Goal: Check status: Check status

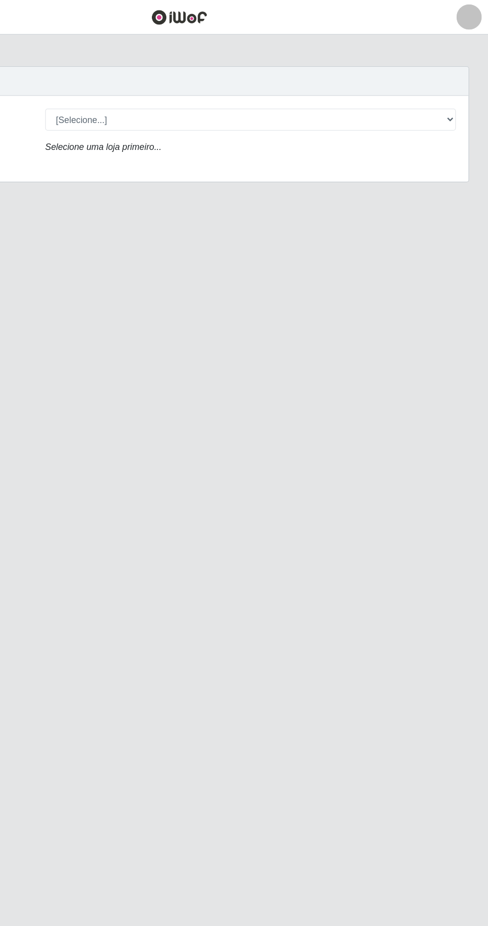
scroll to position [35, 0]
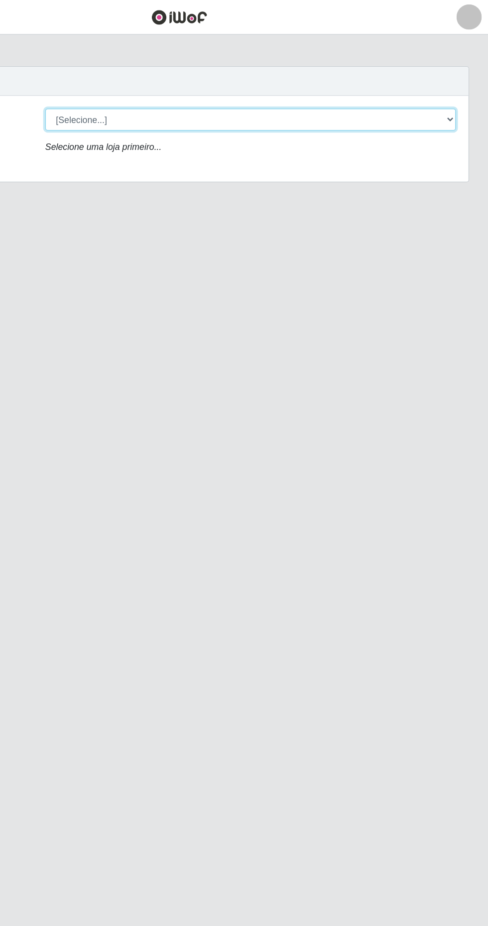
click at [405, 86] on select "[Selecione...] Extrabom - Loja 40 [GEOGRAPHIC_DATA]" at bounding box center [301, 94] width 324 height 17
select select "538"
click at [139, 86] on select "[Selecione...] Extrabom - Loja 40 [GEOGRAPHIC_DATA]" at bounding box center [301, 94] width 324 height 17
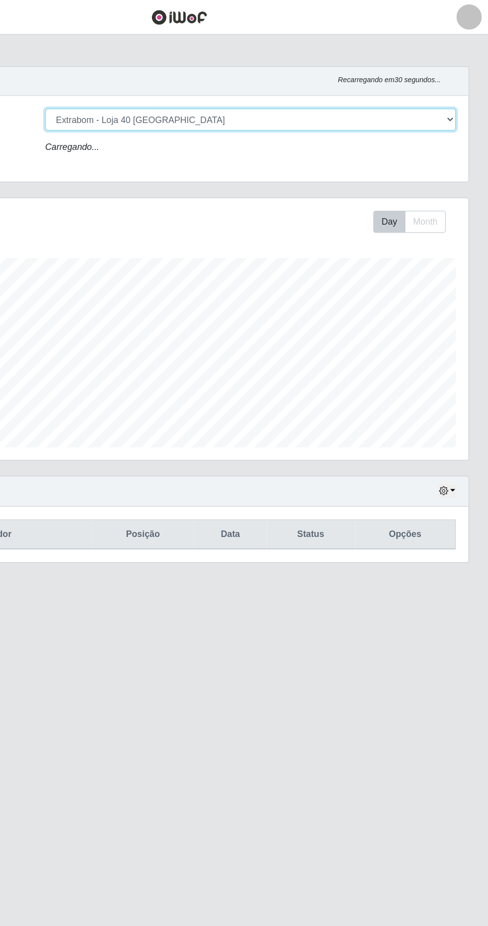
scroll to position [207, 457]
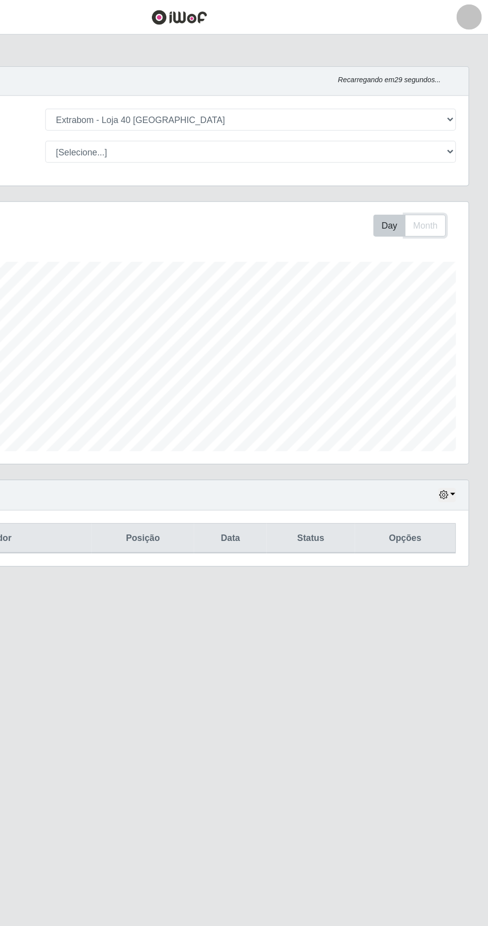
click at [432, 169] on button "Month" at bounding box center [439, 177] width 32 height 17
click at [460, 385] on button "button" at bounding box center [456, 390] width 14 height 11
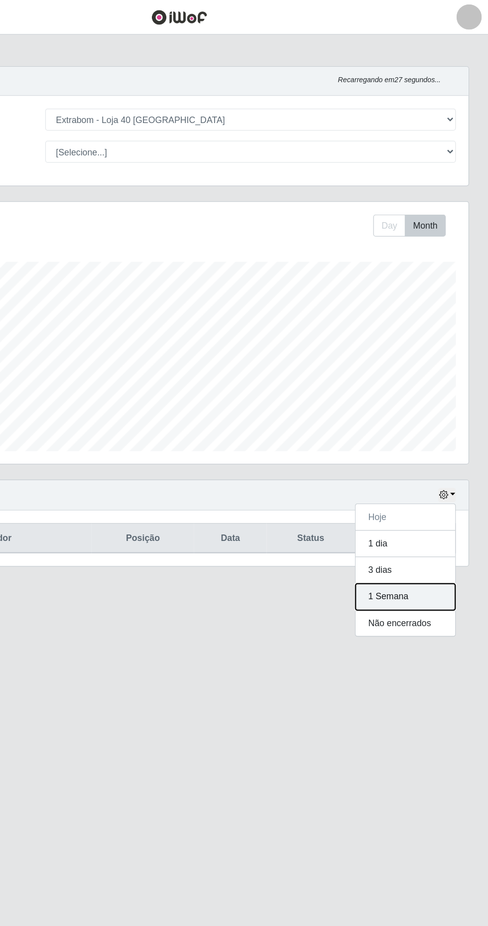
click at [436, 461] on button "1 Semana" at bounding box center [423, 471] width 79 height 21
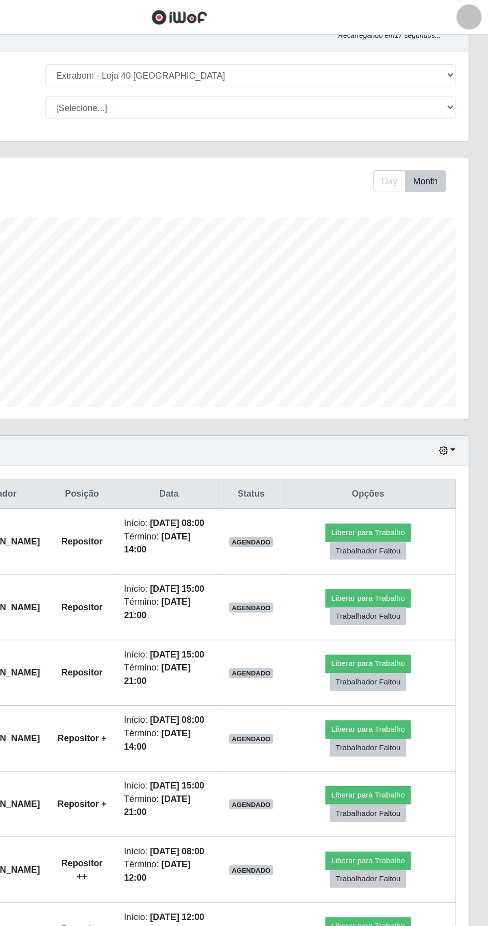
scroll to position [35, 0]
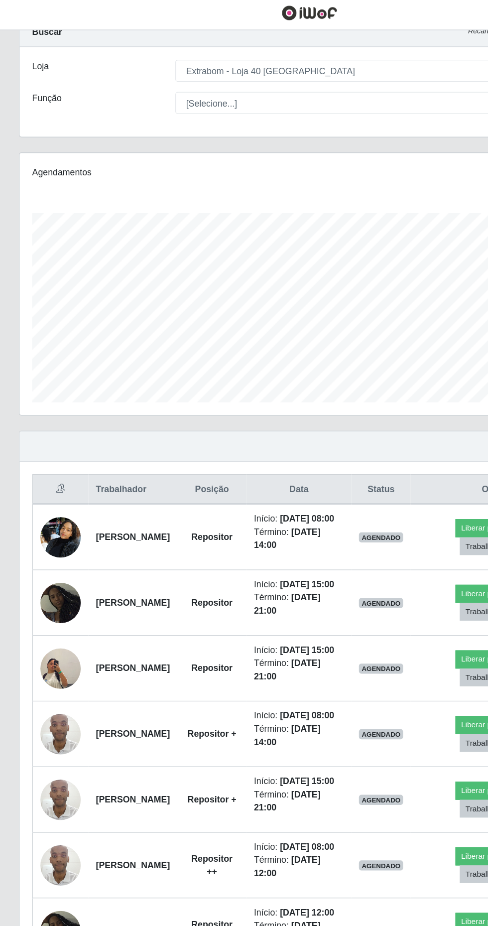
click at [43, 560] on img at bounding box center [48, 531] width 32 height 57
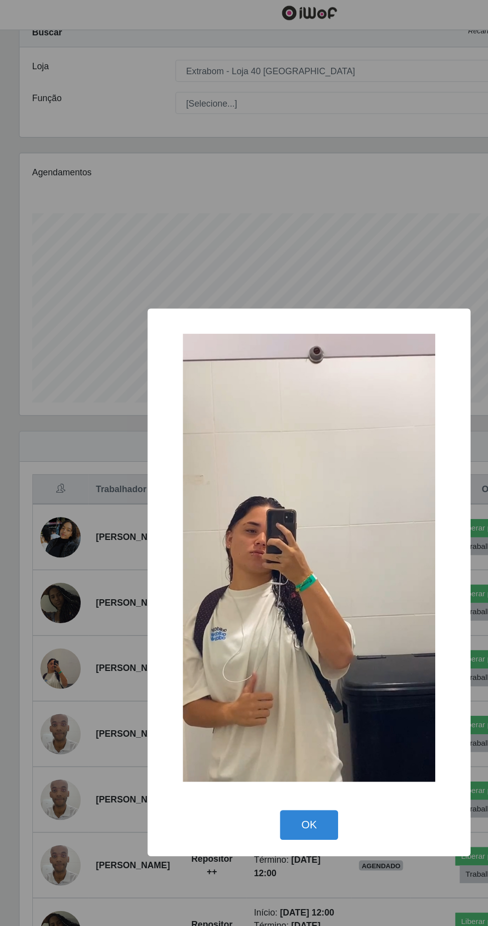
click at [253, 667] on button "OK" at bounding box center [244, 654] width 46 height 23
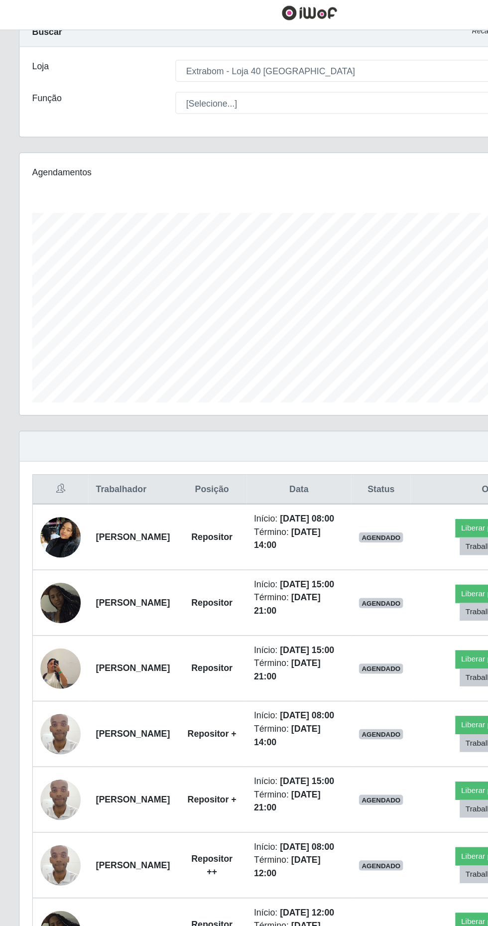
click at [53, 560] on img at bounding box center [48, 531] width 32 height 57
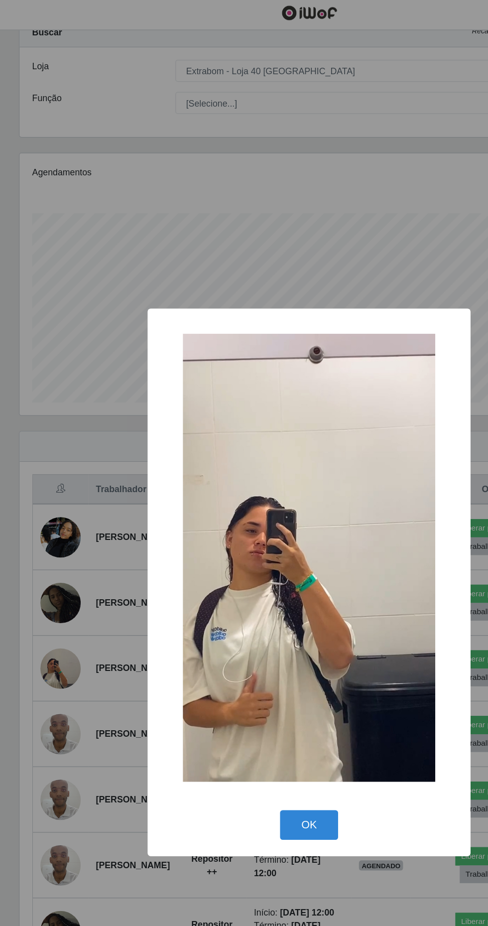
click at [248, 667] on button "OK" at bounding box center [244, 654] width 46 height 23
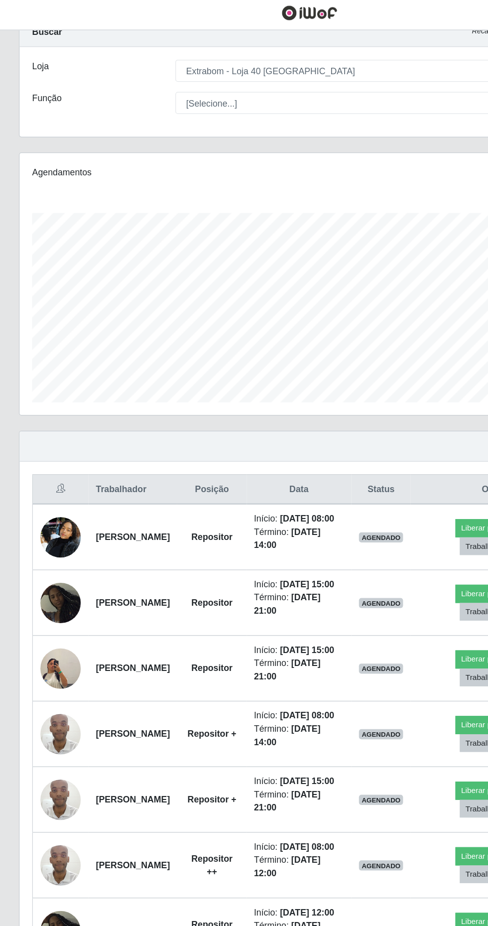
click at [51, 496] on img at bounding box center [48, 480] width 32 height 32
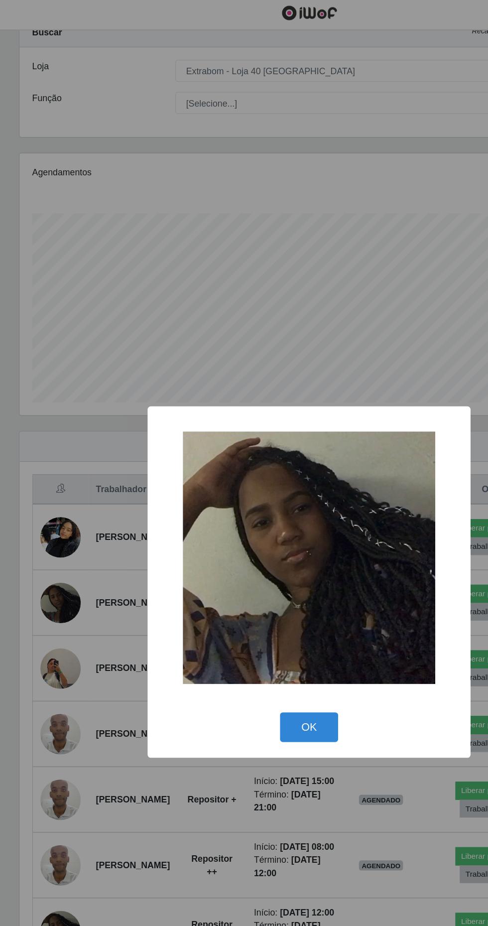
click at [248, 590] on button "OK" at bounding box center [244, 577] width 46 height 23
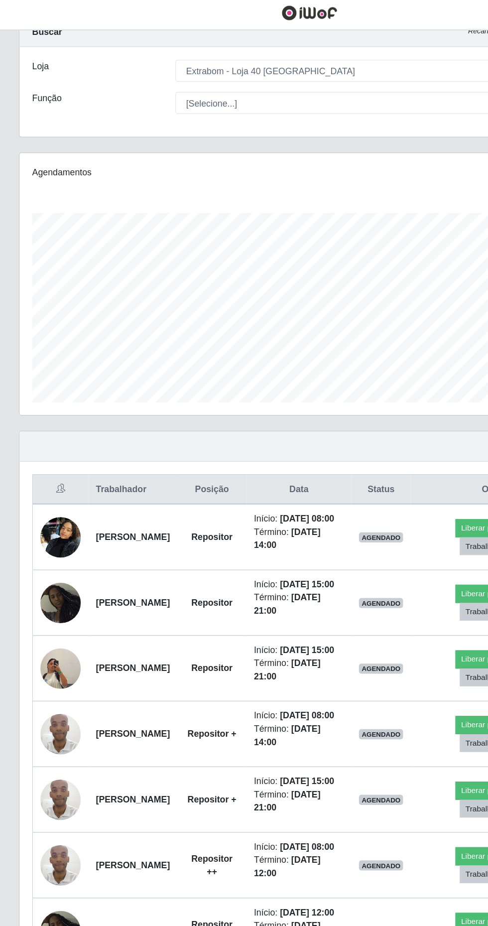
click at [38, 441] on img at bounding box center [48, 428] width 32 height 42
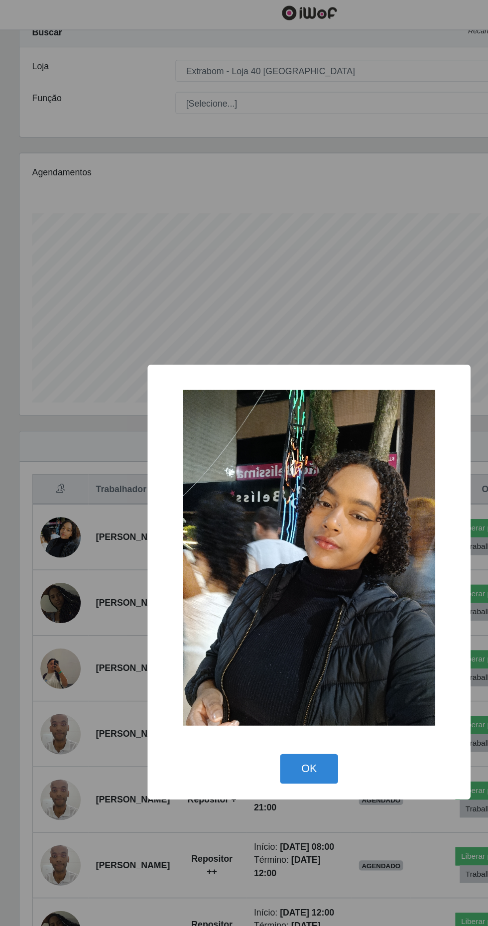
click at [236, 622] on button "OK" at bounding box center [244, 610] width 46 height 23
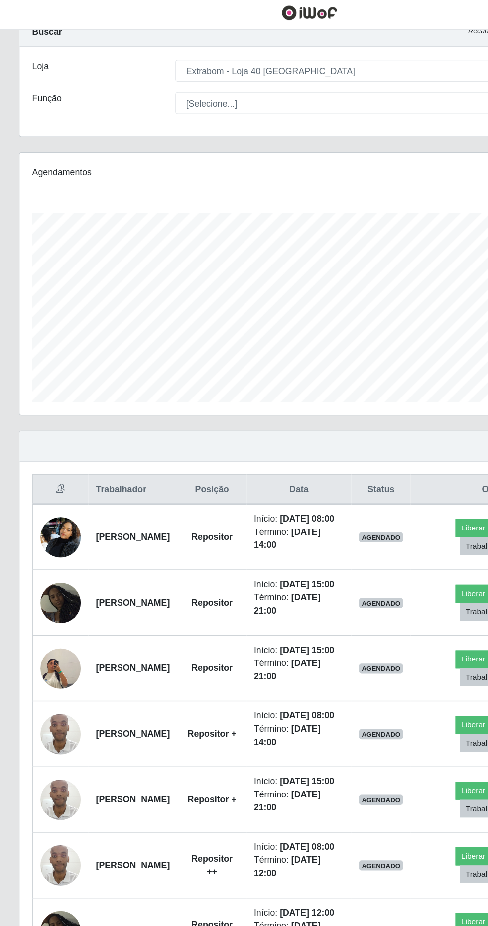
click at [48, 605] on img at bounding box center [48, 583] width 32 height 42
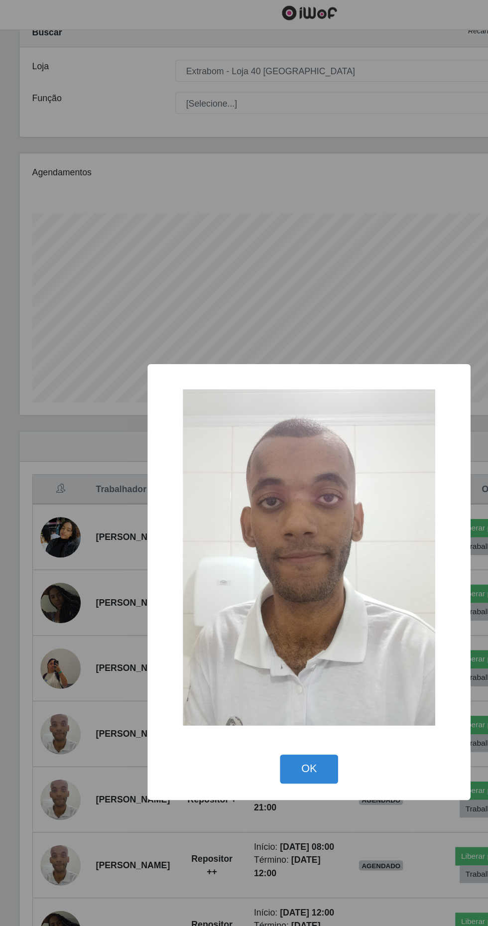
click at [247, 623] on button "OK" at bounding box center [244, 611] width 46 height 23
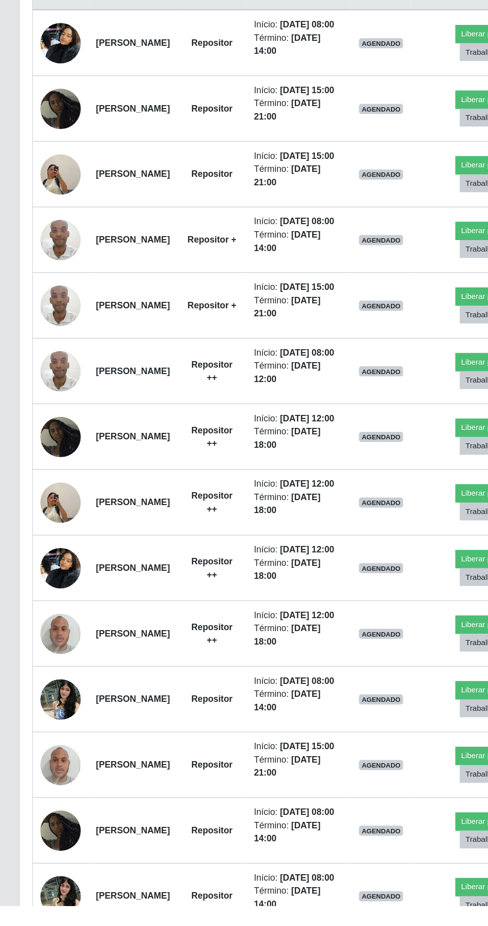
scroll to position [219, 0]
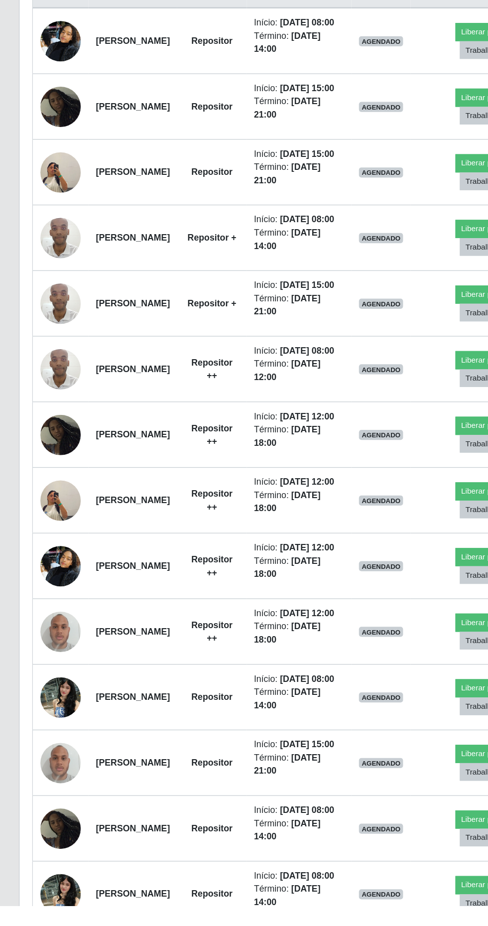
click at [47, 731] on img at bounding box center [48, 710] width 32 height 42
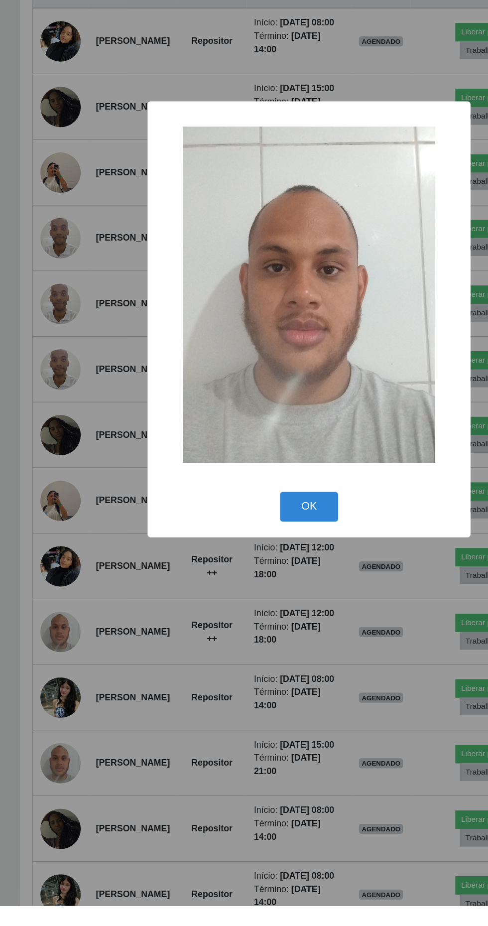
click at [245, 623] on button "OK" at bounding box center [244, 611] width 46 height 23
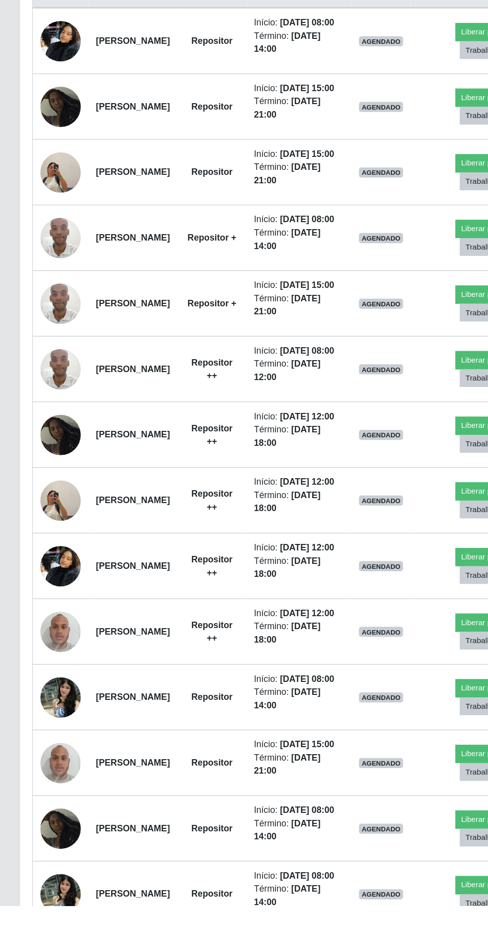
click at [49, 783] on img at bounding box center [48, 762] width 32 height 42
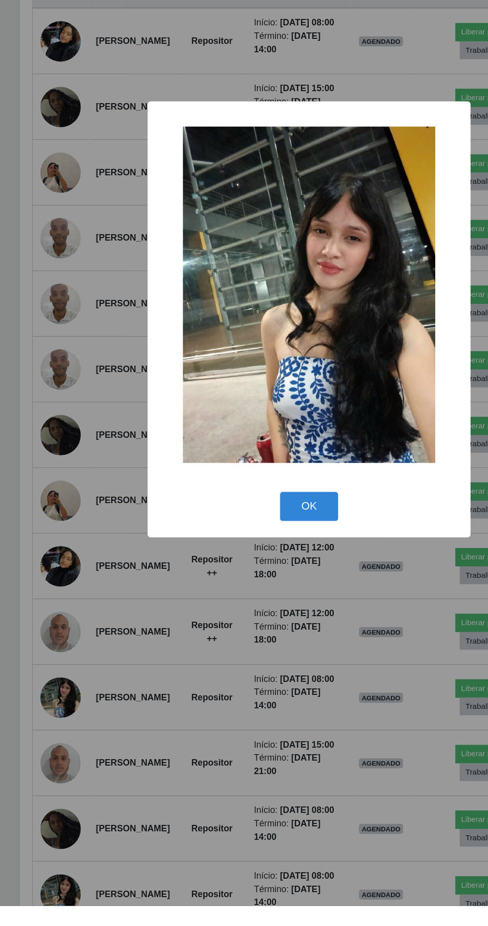
click at [255, 623] on button "OK" at bounding box center [244, 611] width 46 height 23
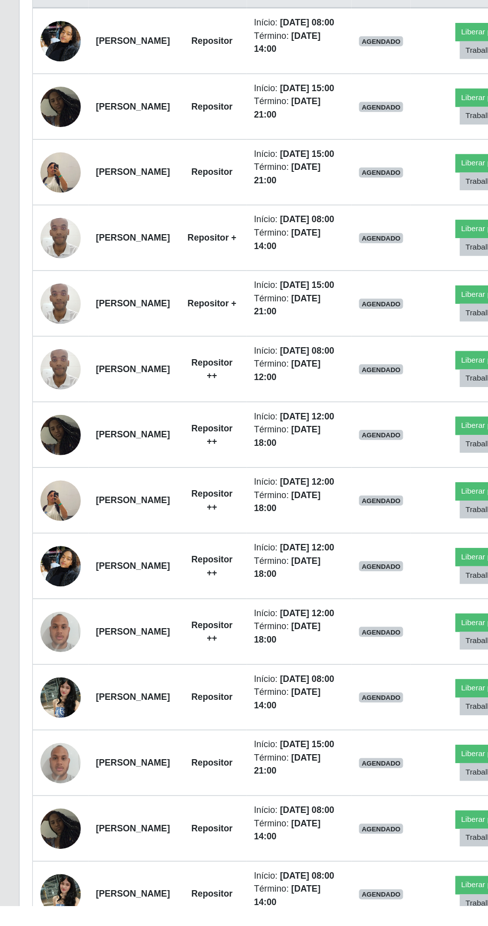
click at [49, 731] on img at bounding box center [48, 710] width 32 height 42
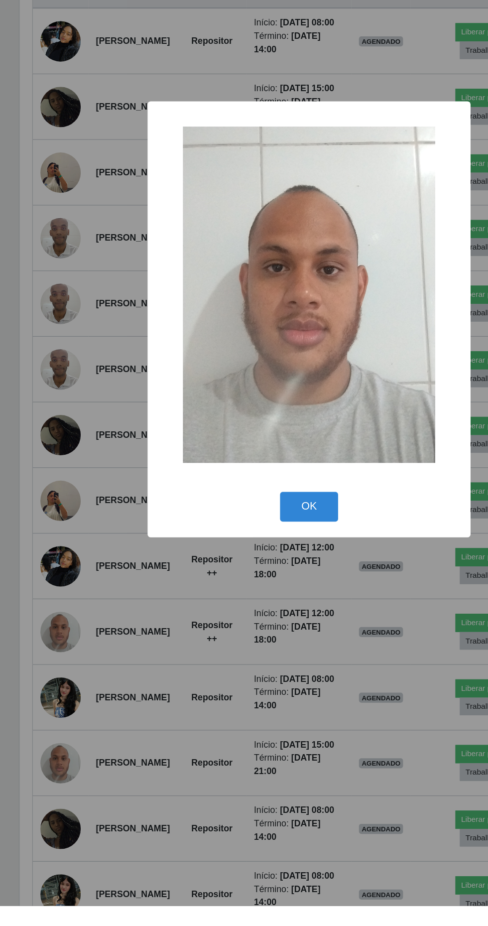
click at [67, 515] on div "× OK Cancel" at bounding box center [244, 463] width 488 height 926
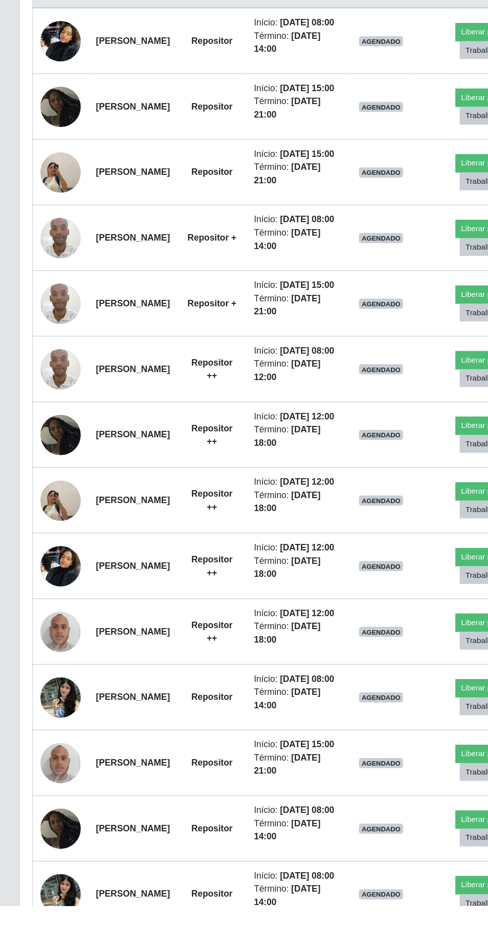
click at [36, 524] on img at bounding box center [48, 502] width 32 height 42
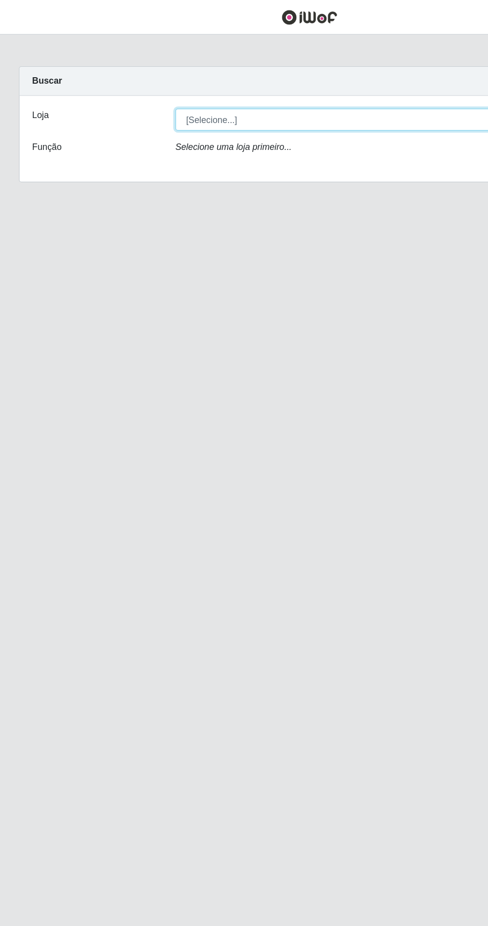
click at [259, 94] on select "[Selecione...] Extrabom - Loja 40 [GEOGRAPHIC_DATA]" at bounding box center [301, 94] width 324 height 17
select select "538"
click at [139, 86] on select "[Selecione...] Extrabom - Loja 40 [GEOGRAPHIC_DATA]" at bounding box center [301, 94] width 324 height 17
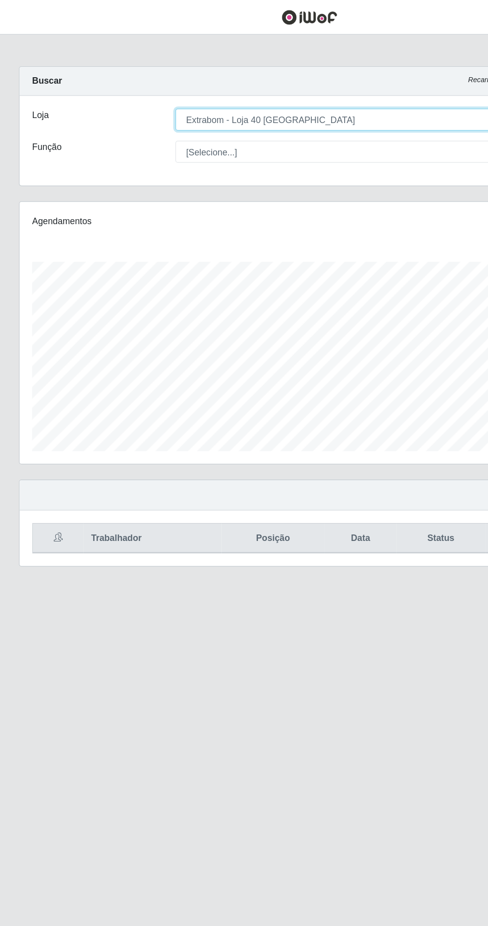
scroll to position [207, 457]
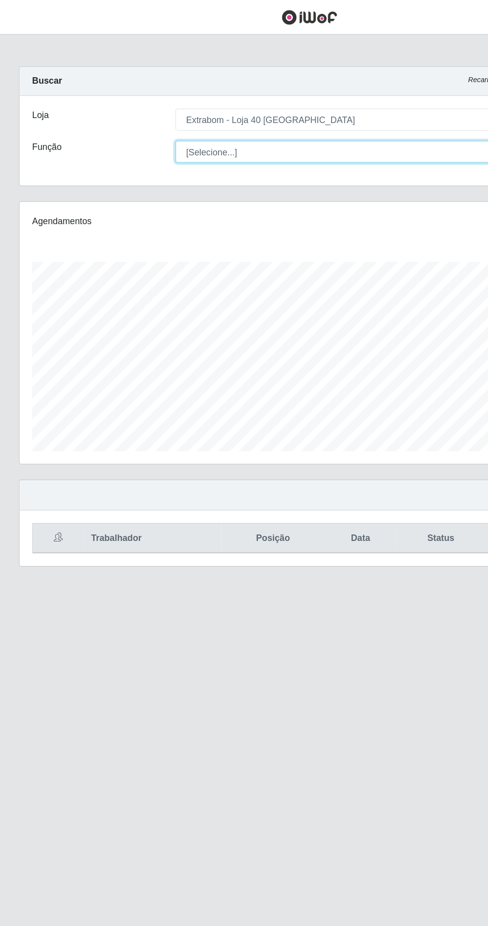
click at [280, 121] on select "[Selecione...] Repositor Repositor + Repositor ++" at bounding box center [301, 119] width 324 height 17
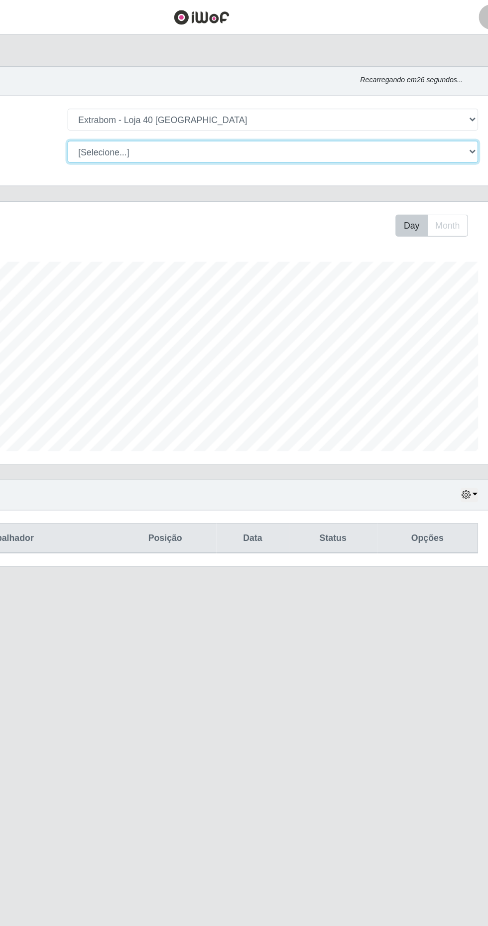
scroll to position [0, 0]
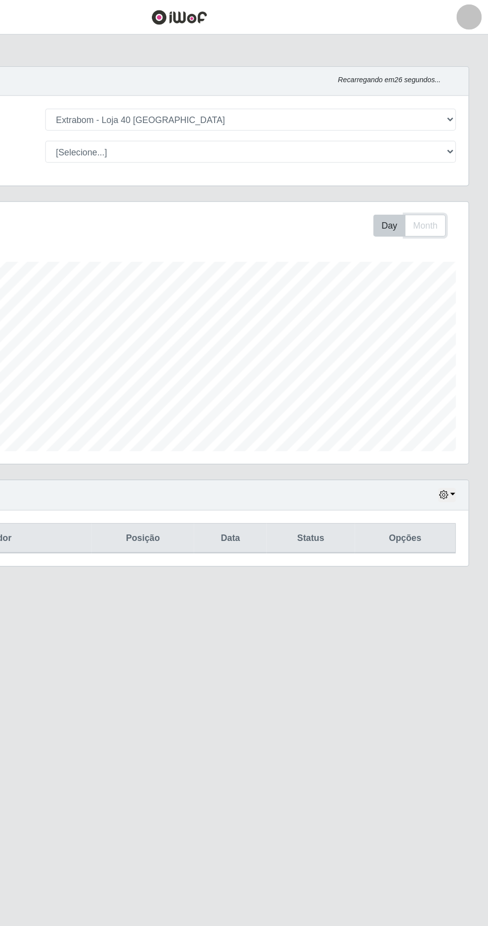
click at [435, 180] on button "Month" at bounding box center [439, 177] width 32 height 17
click at [453, 391] on icon "button" at bounding box center [453, 390] width 7 height 7
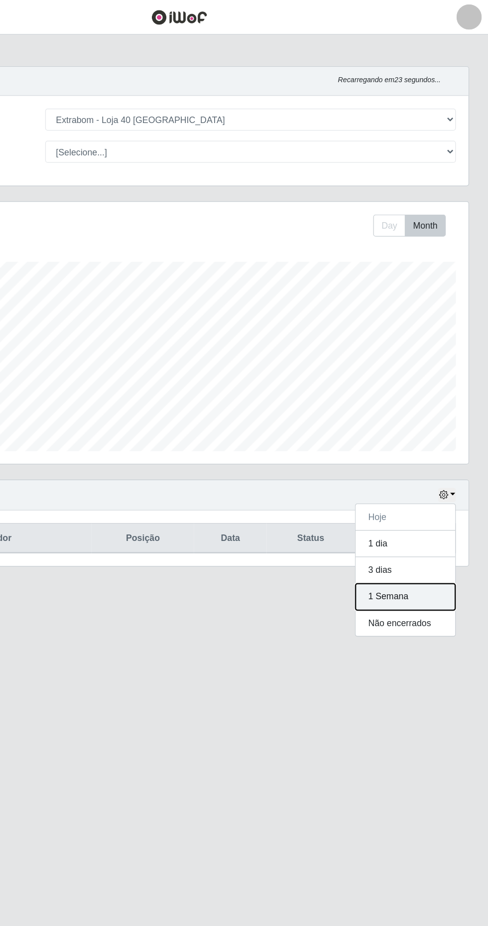
click at [436, 471] on button "1 Semana" at bounding box center [423, 471] width 79 height 21
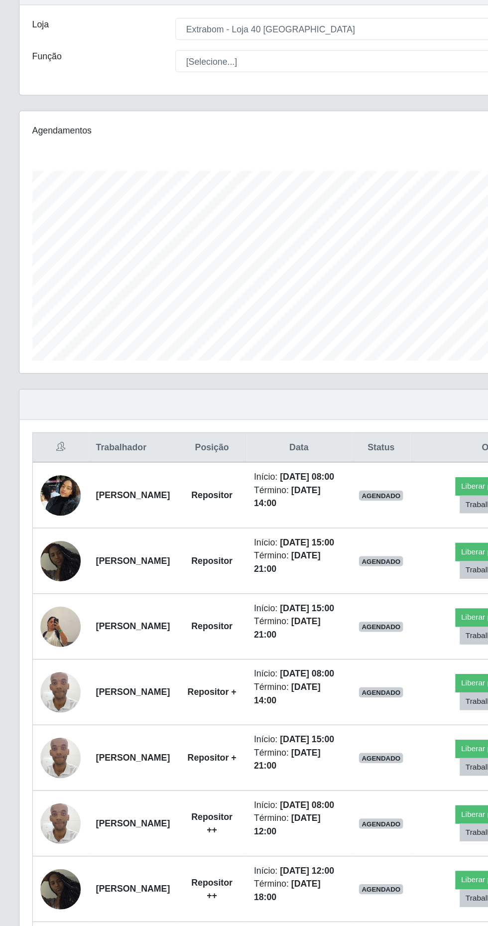
click at [47, 595] on img at bounding box center [48, 566] width 32 height 57
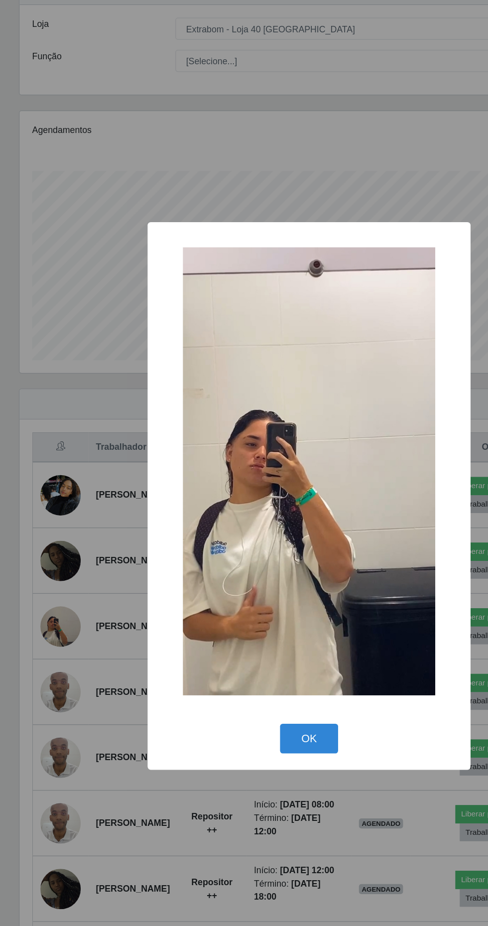
click at [255, 667] on button "OK" at bounding box center [244, 654] width 46 height 23
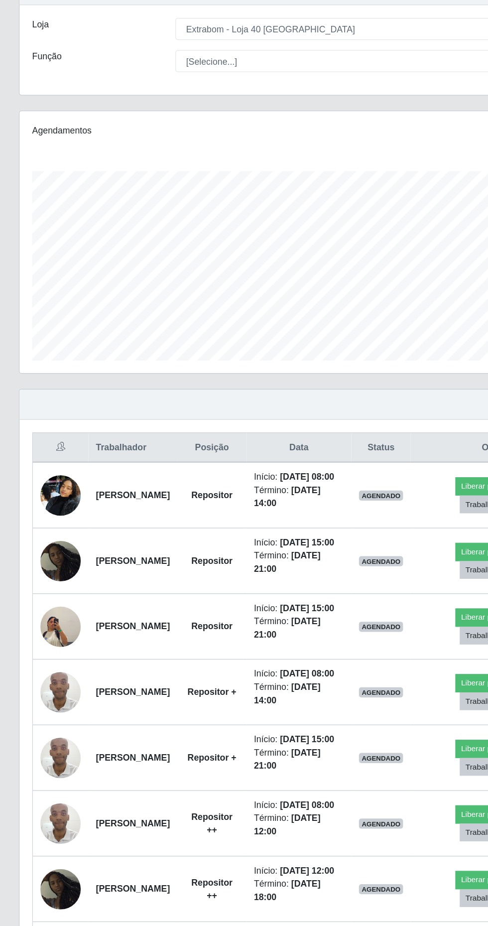
click at [47, 639] on img at bounding box center [48, 618] width 32 height 42
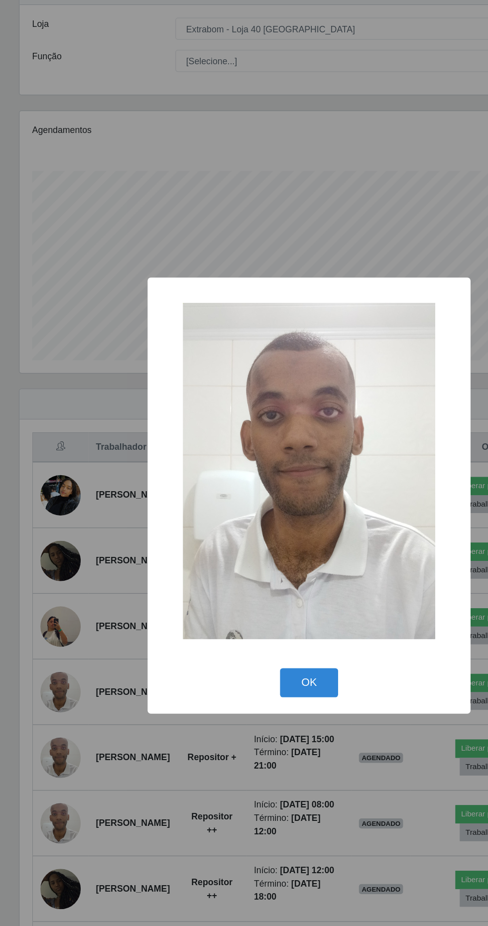
click at [243, 623] on button "OK" at bounding box center [244, 611] width 46 height 23
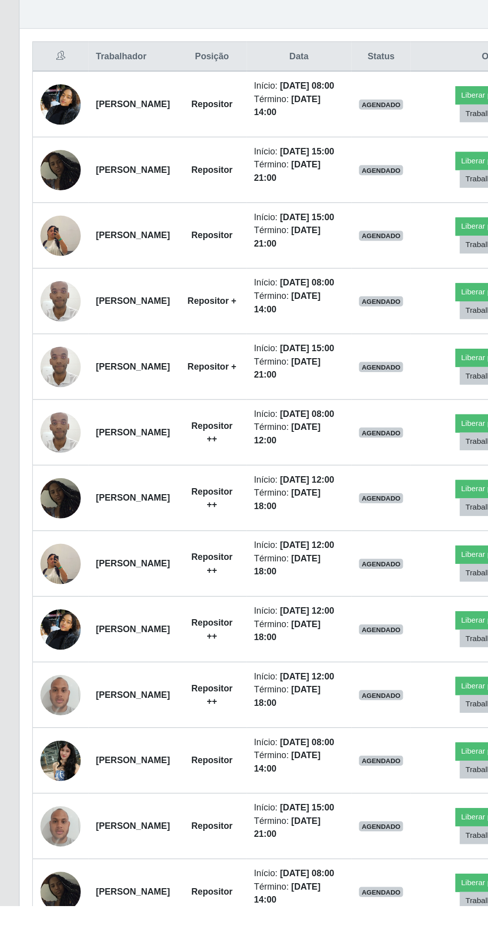
scroll to position [191, 0]
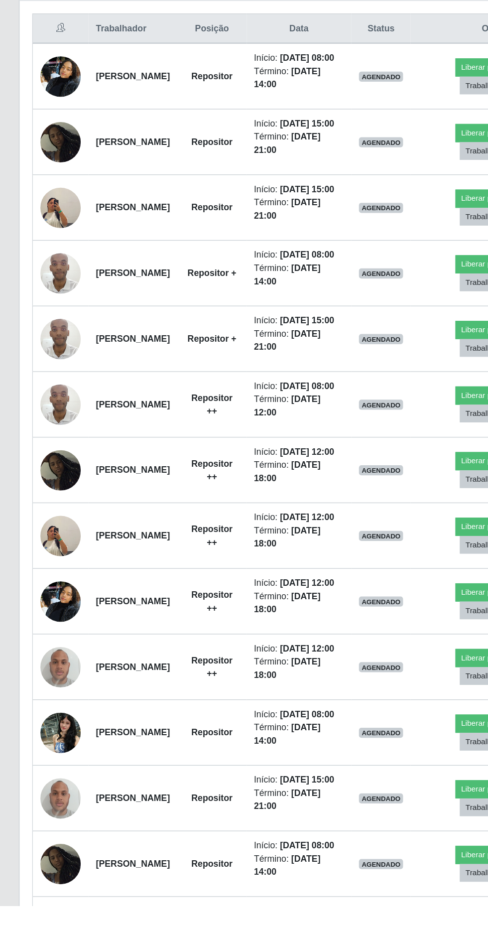
click at [39, 759] on img at bounding box center [48, 738] width 32 height 42
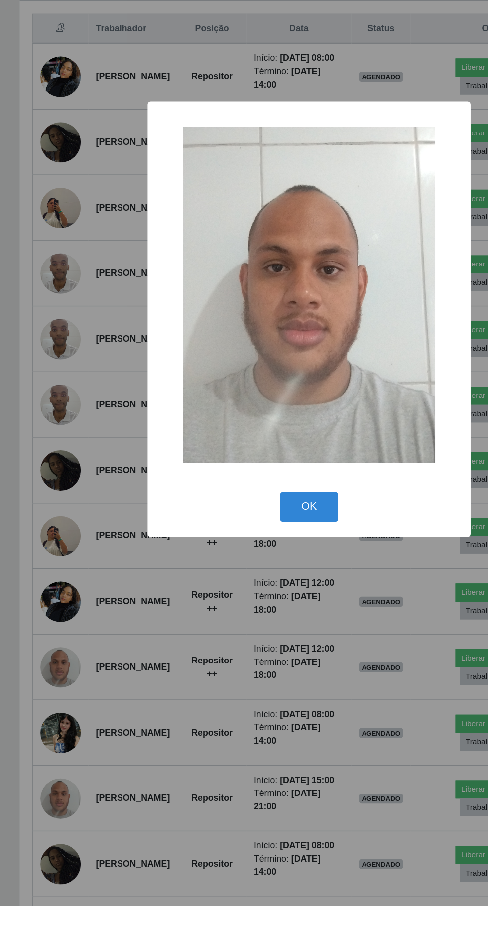
click at [251, 623] on button "OK" at bounding box center [244, 611] width 46 height 23
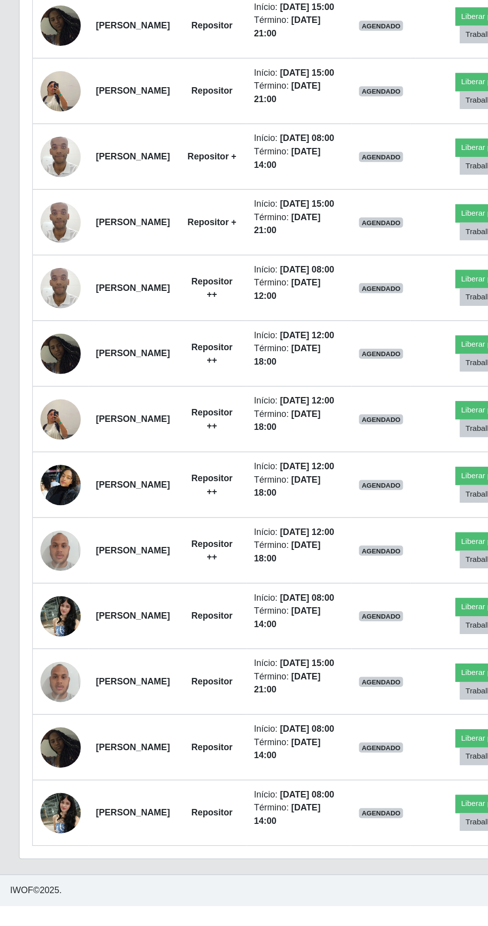
scroll to position [315, 0]
click at [40, 719] on img at bounding box center [48, 697] width 32 height 42
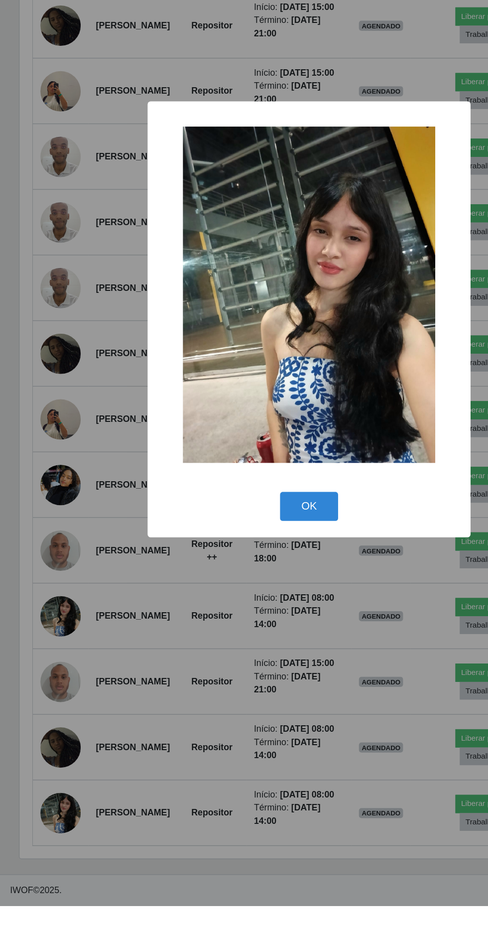
click at [240, 623] on button "OK" at bounding box center [244, 611] width 46 height 23
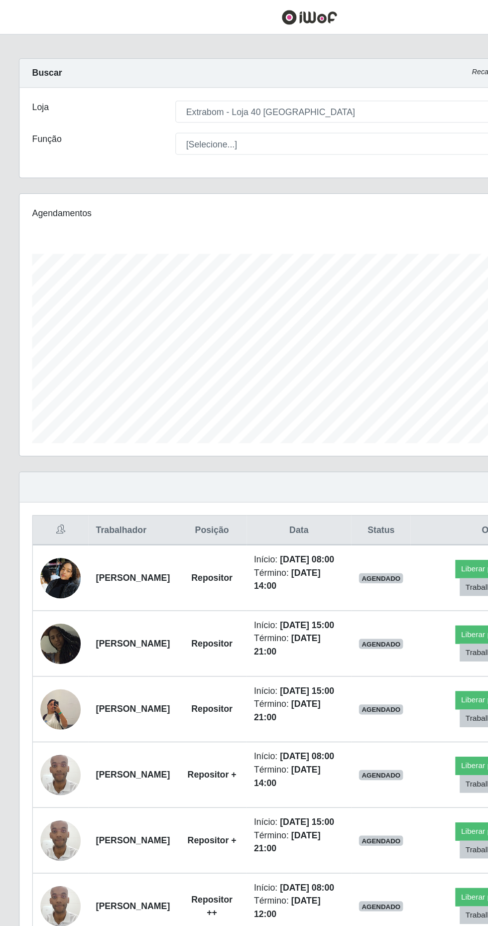
scroll to position [0, 0]
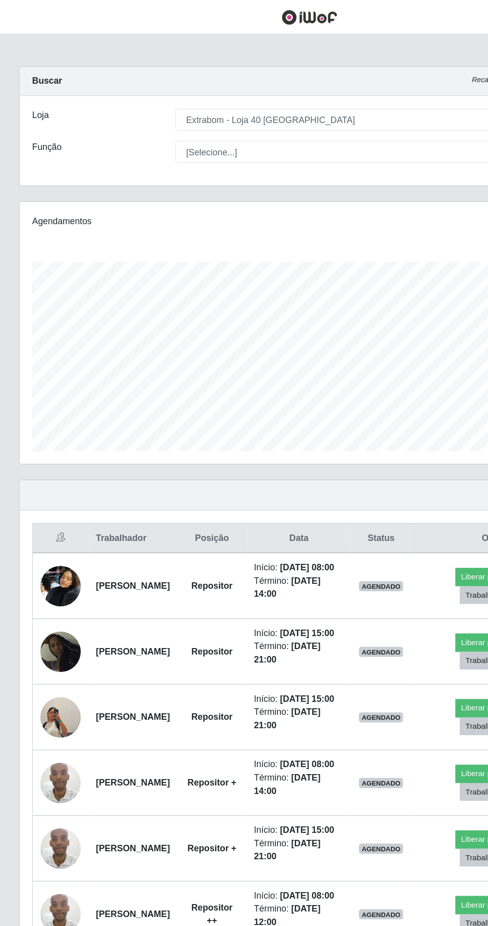
click at [47, 531] on img at bounding box center [48, 515] width 32 height 32
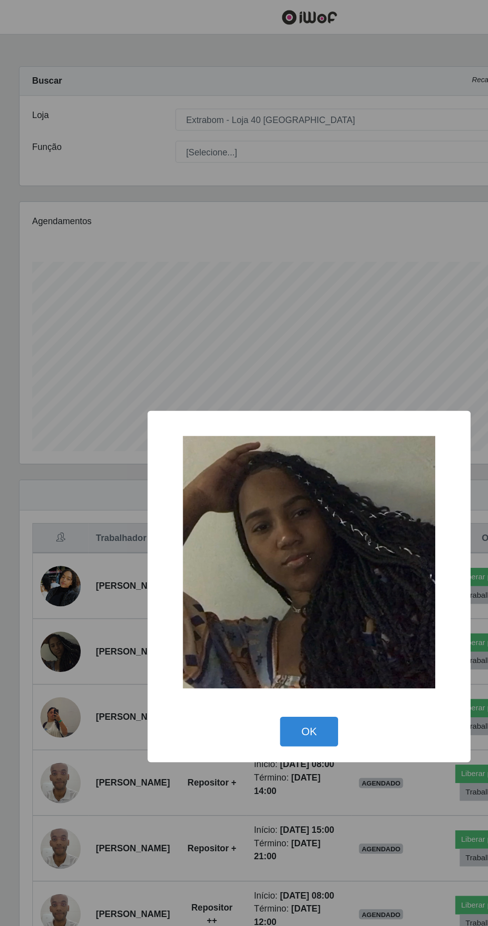
click at [251, 590] on button "OK" at bounding box center [244, 577] width 46 height 23
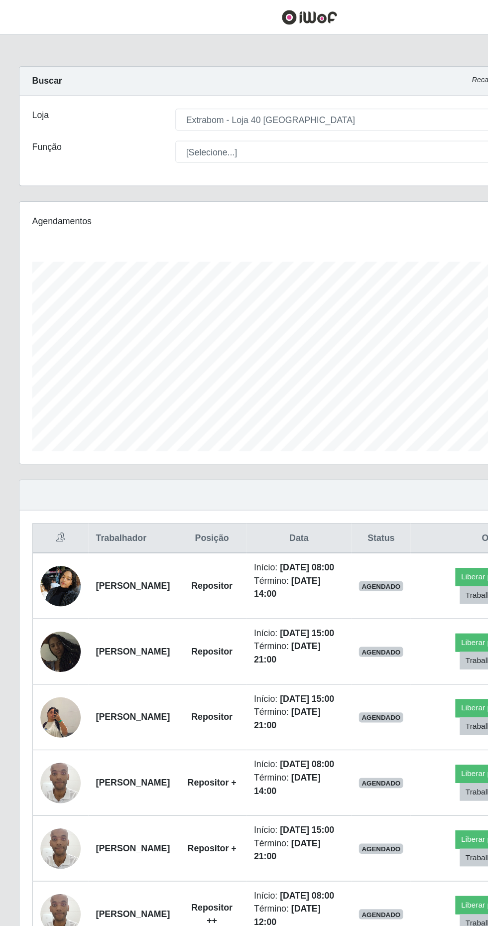
click at [37, 595] on img at bounding box center [48, 566] width 32 height 57
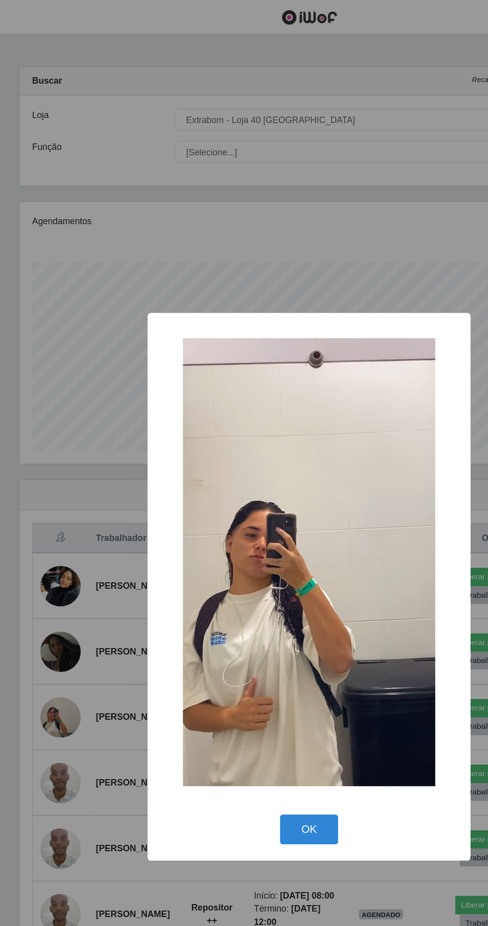
click at [236, 667] on button "OK" at bounding box center [244, 654] width 46 height 23
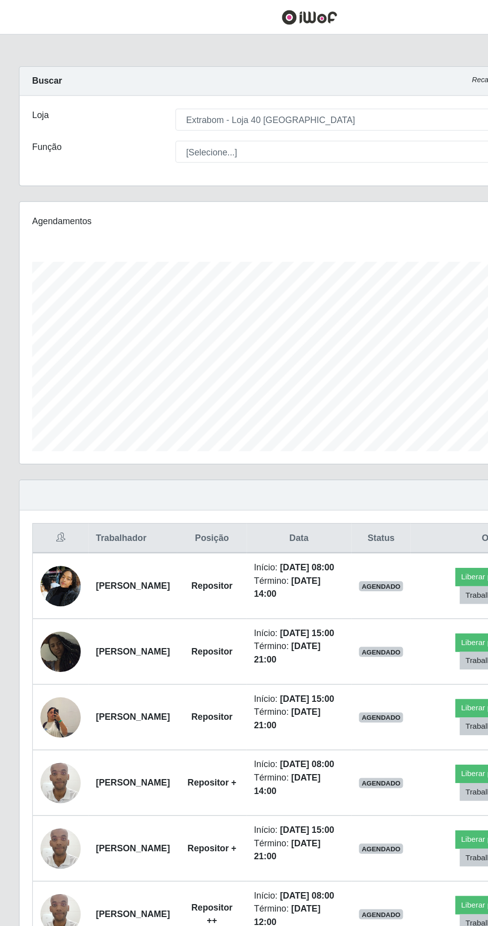
click at [49, 472] on img at bounding box center [48, 463] width 32 height 42
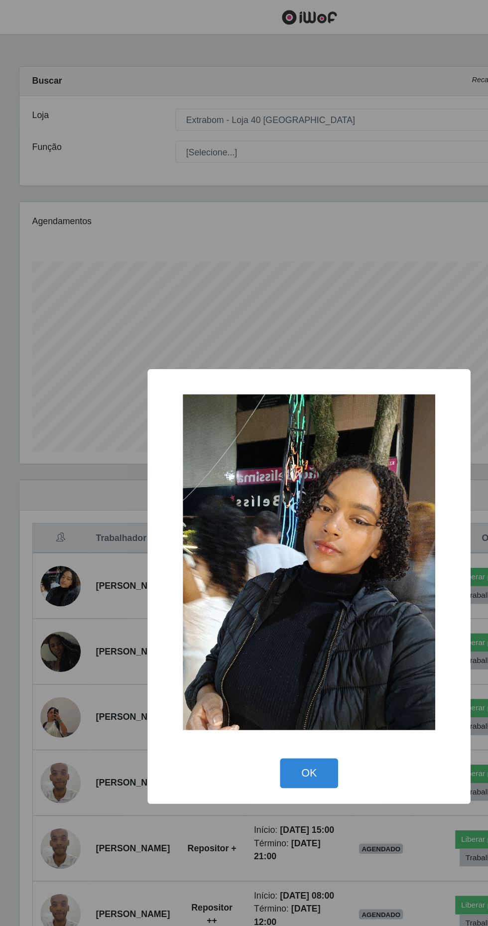
click at [255, 622] on button "OK" at bounding box center [244, 610] width 46 height 23
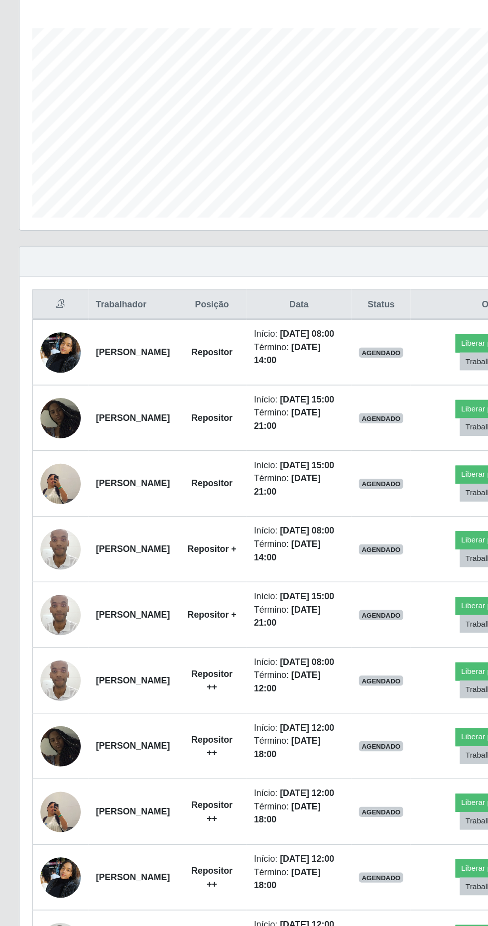
scroll to position [354, 0]
